Goal: Ask a question

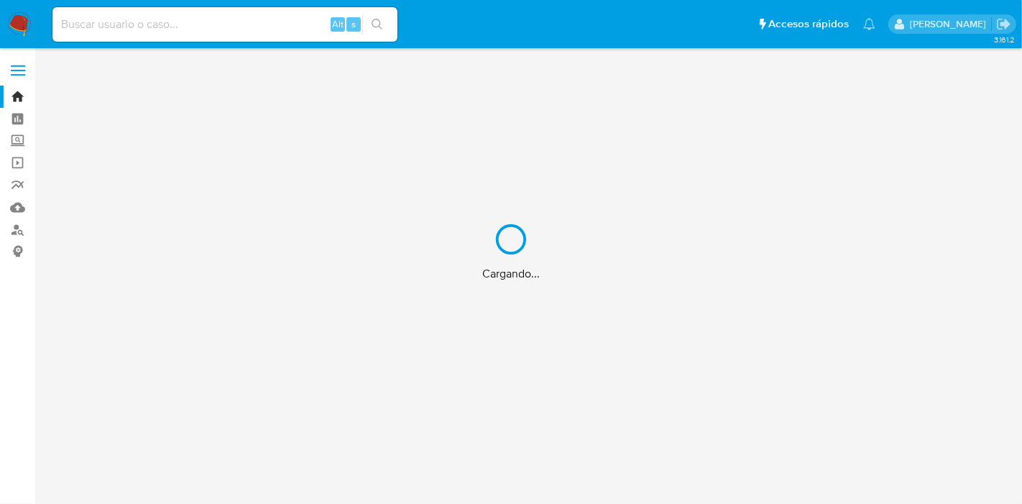
click at [237, 19] on div "Cargando..." at bounding box center [511, 252] width 1022 height 504
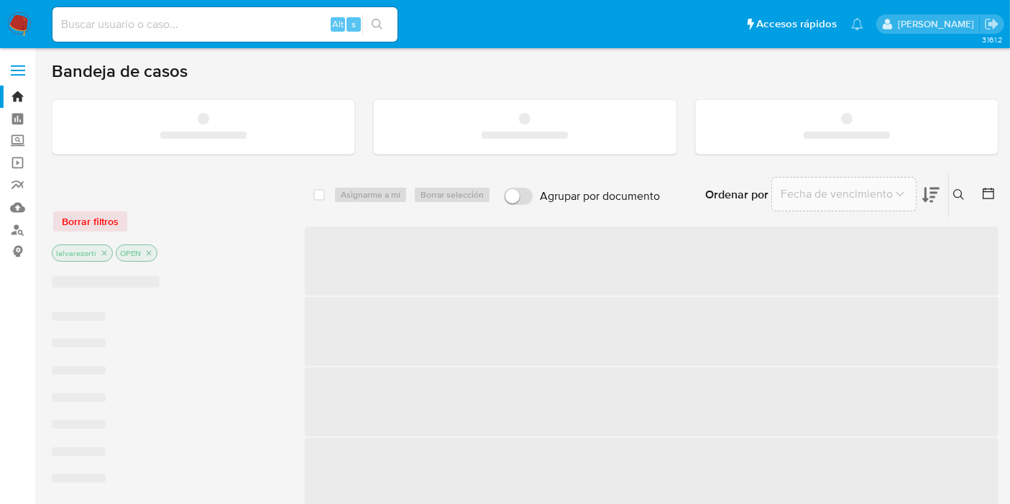
click at [232, 25] on input at bounding box center [224, 24] width 345 height 19
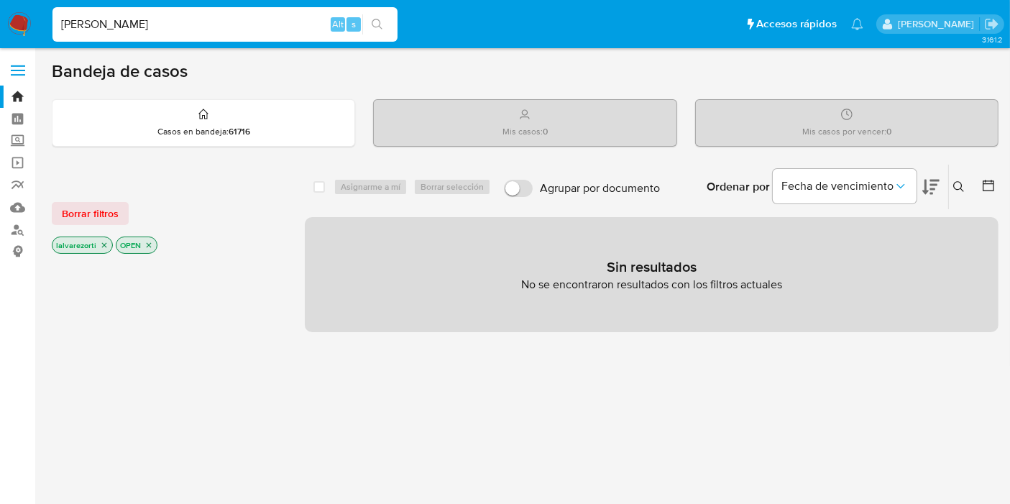
type input "[PERSON_NAME]"
click at [102, 246] on icon "close-filter" at bounding box center [104, 245] width 9 height 9
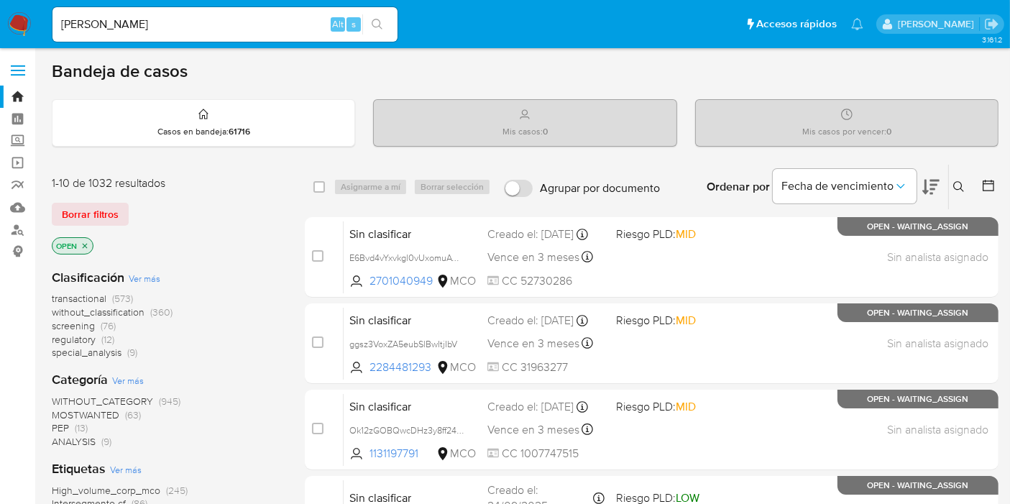
click at [87, 242] on icon "close-filter" at bounding box center [85, 246] width 9 height 9
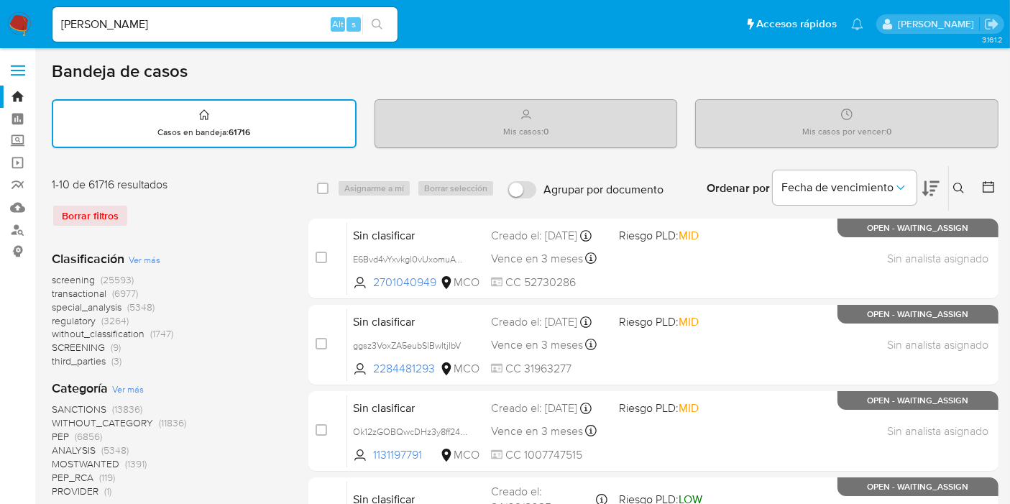
click at [380, 16] on button "search-icon" at bounding box center [376, 24] width 29 height 20
